Goal: Register for event/course

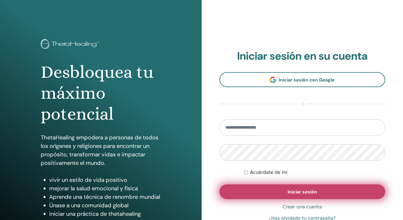
type input "**********"
click at [297, 188] on button "Iniciar sesión" at bounding box center [302, 191] width 166 height 15
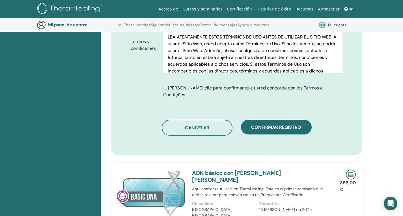
scroll to position [310, 0]
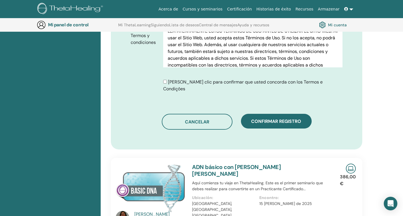
click at [175, 84] on div "[PERSON_NAME] clic para confirmar que usted concorda con los Termos e Condições" at bounding box center [252, 86] width 179 height 14
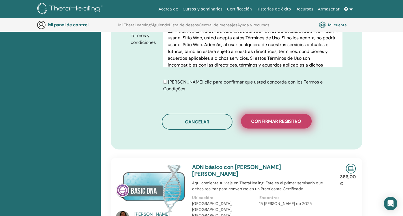
click at [267, 118] on font "Confirmar registro" at bounding box center [276, 121] width 50 height 6
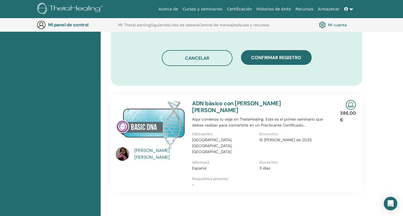
scroll to position [374, 0]
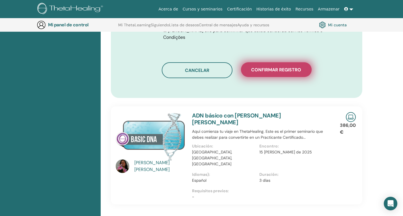
click at [270, 67] on font "Confirmar registro" at bounding box center [276, 70] width 50 height 6
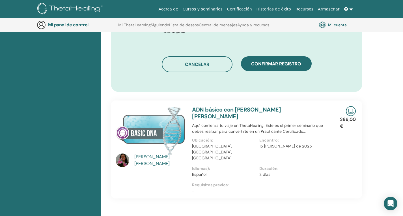
click at [154, 154] on font "[PERSON_NAME] [PERSON_NAME]" at bounding box center [151, 160] width 35 height 13
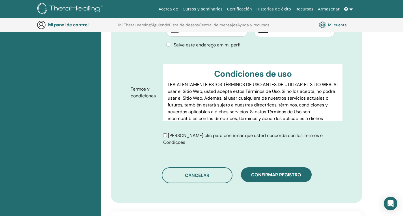
scroll to position [334, 0]
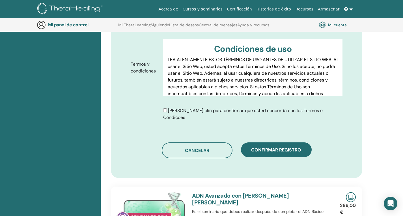
click at [175, 112] on div "[PERSON_NAME] clic para confirmar que usted concorda con los Termos e Condições" at bounding box center [252, 114] width 179 height 14
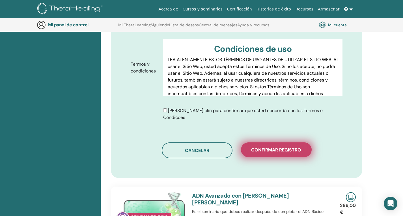
click at [283, 147] on button "Confirmar registro" at bounding box center [276, 149] width 71 height 15
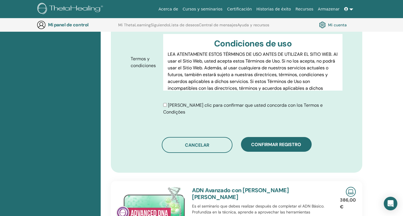
scroll to position [384, 0]
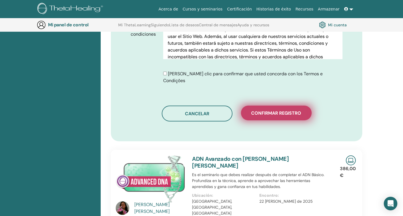
click at [263, 110] on font "Confirmar registro" at bounding box center [276, 113] width 50 height 6
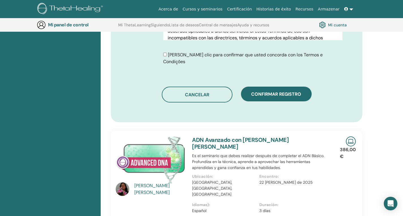
scroll to position [516, 0]
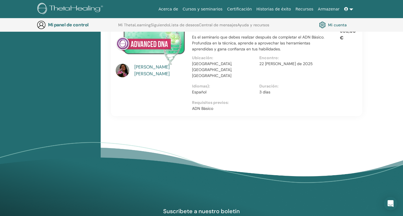
click at [150, 64] on font "[PERSON_NAME] [PERSON_NAME]" at bounding box center [151, 70] width 35 height 13
